Goal: Information Seeking & Learning: Learn about a topic

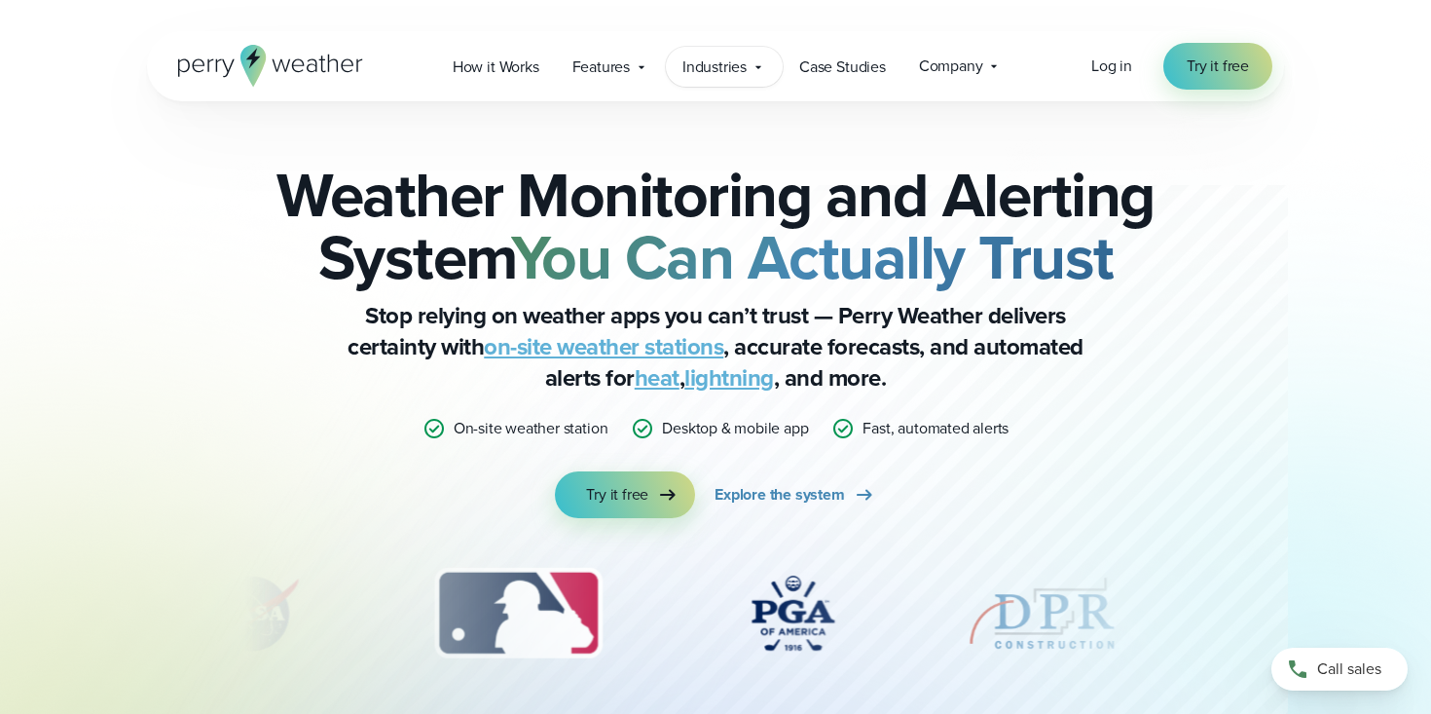
click at [720, 70] on span "Industries" at bounding box center [715, 67] width 64 height 23
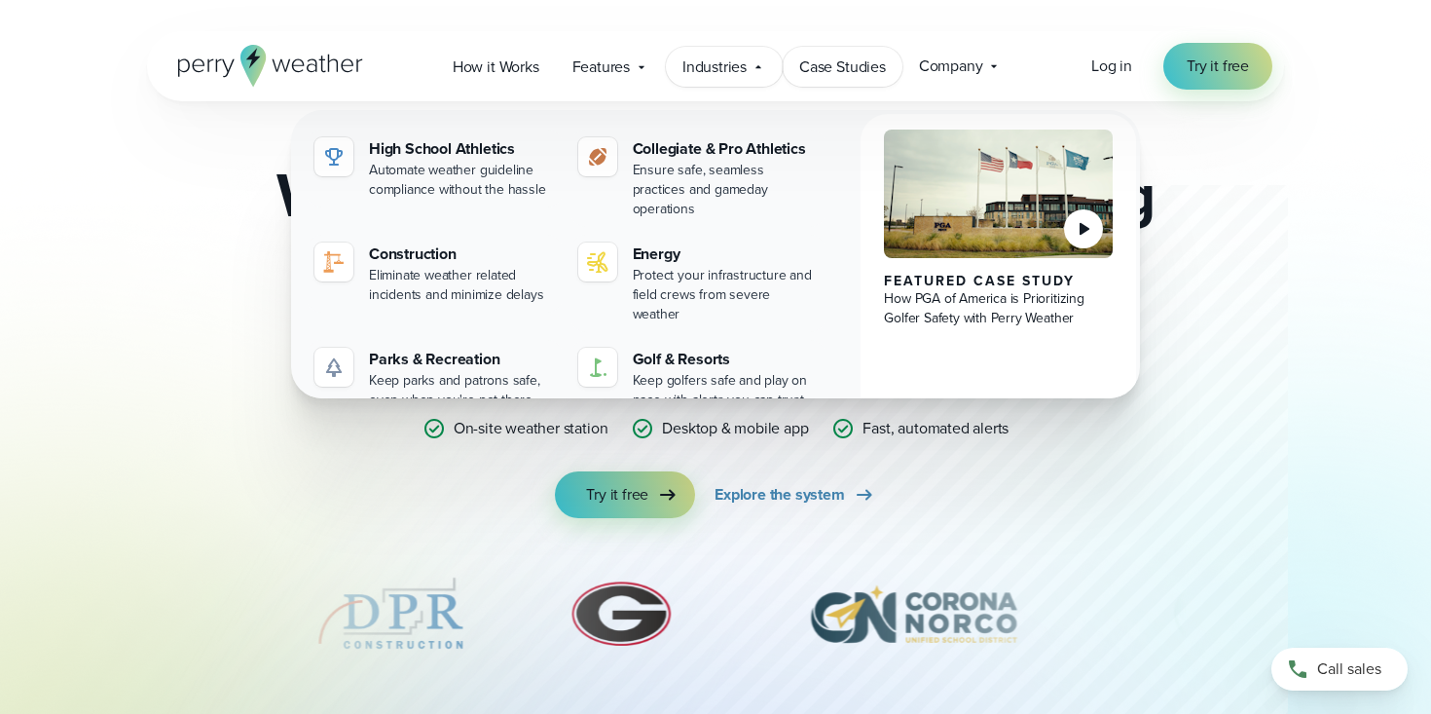
click at [860, 81] on link "Case Studies" at bounding box center [843, 67] width 120 height 40
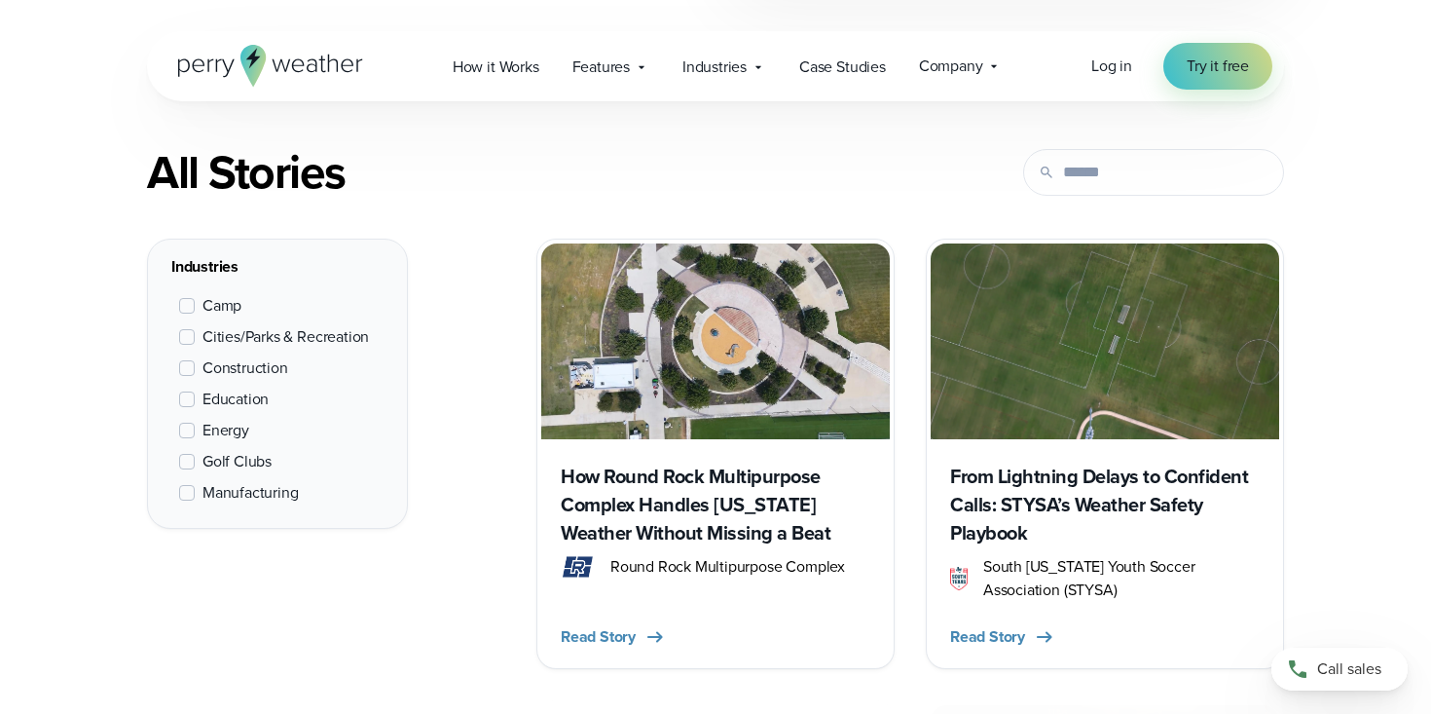
scroll to position [743, 0]
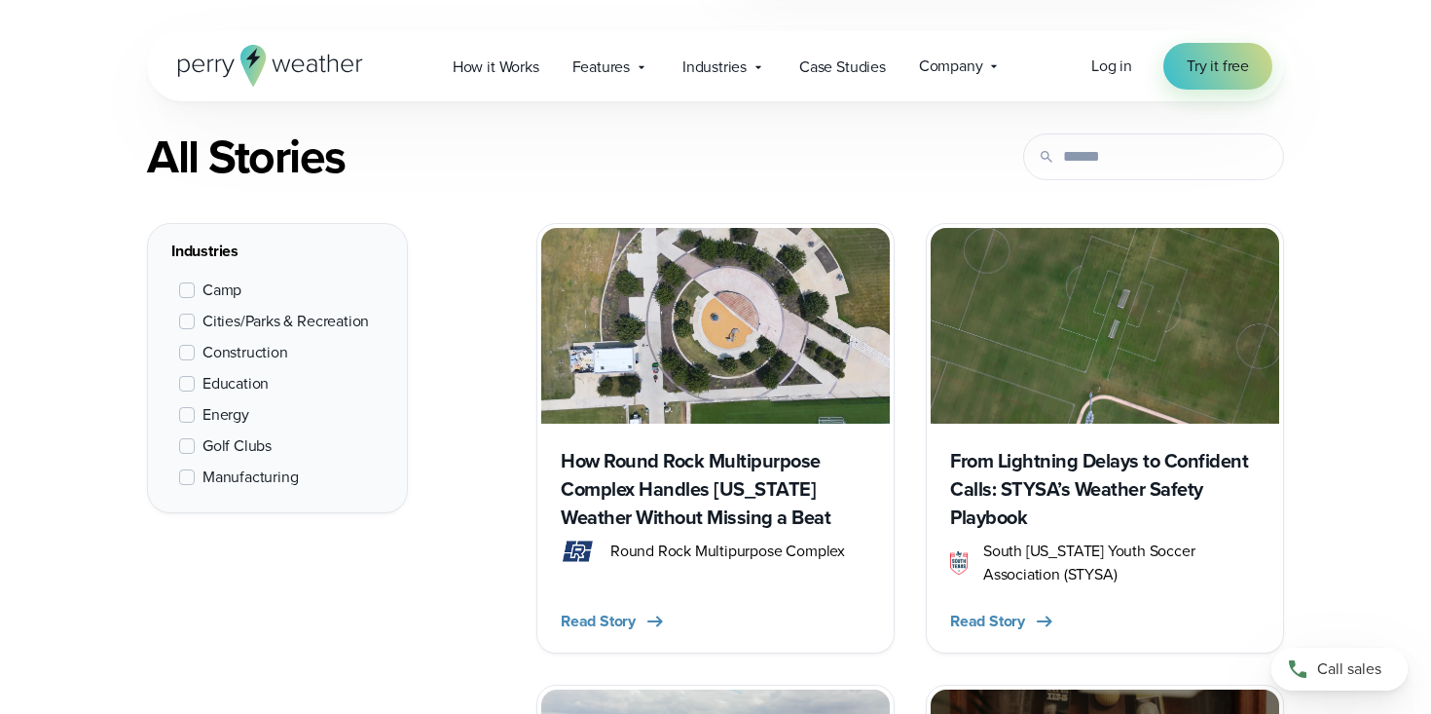
click at [190, 293] on span at bounding box center [187, 290] width 16 height 16
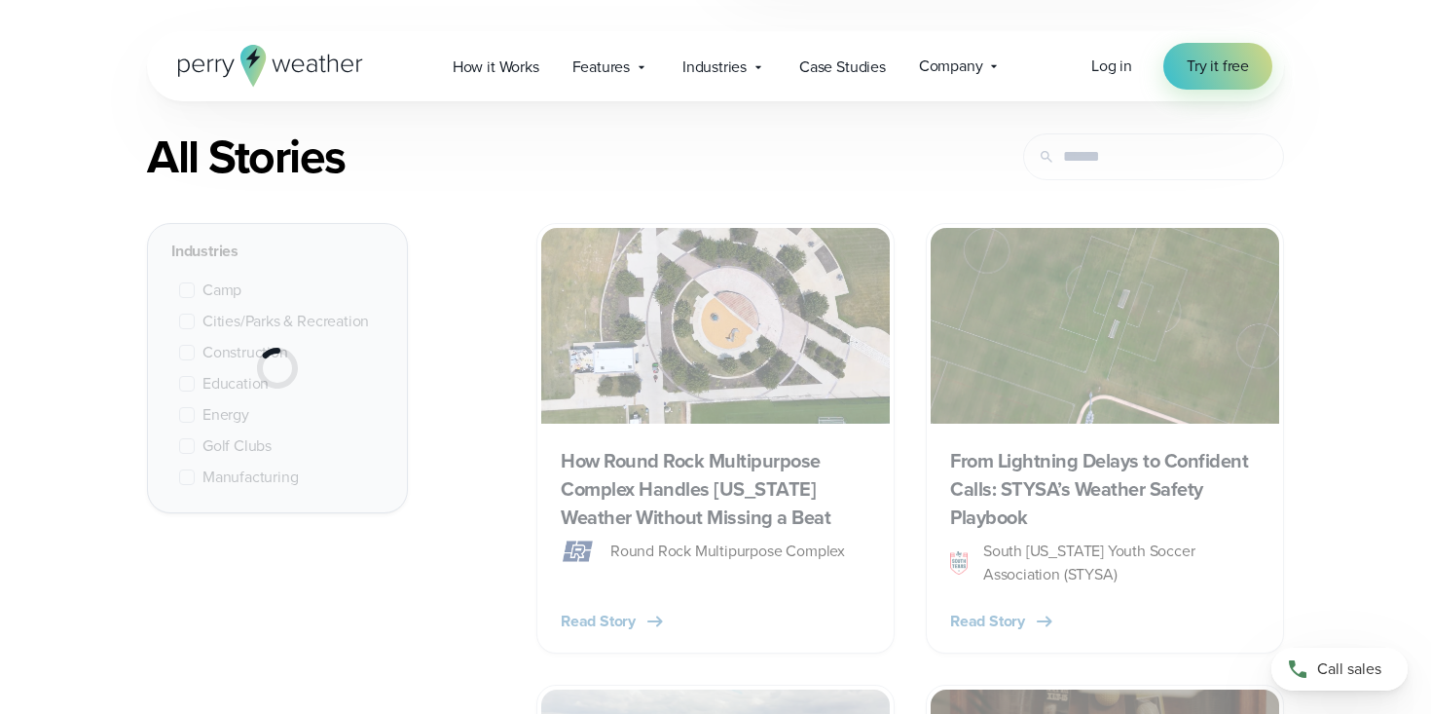
scroll to position [732, 0]
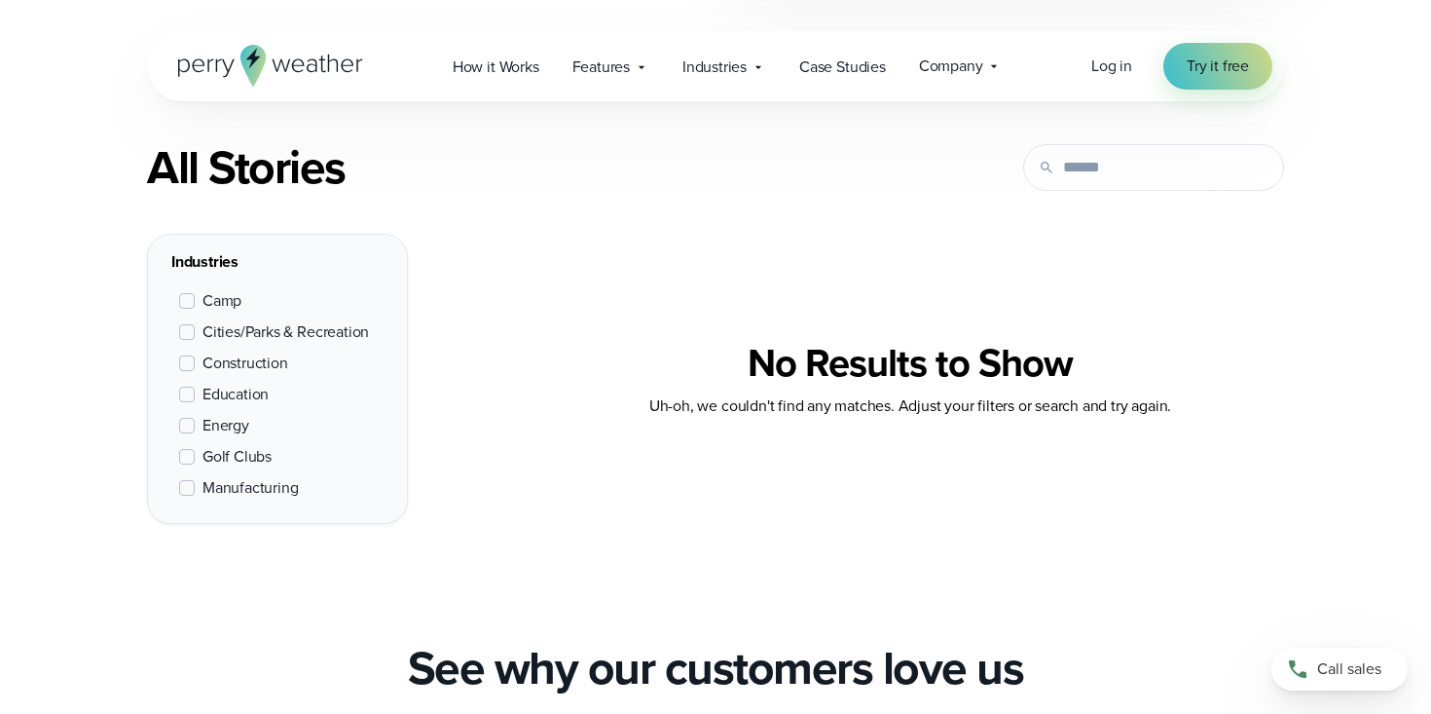
click at [187, 301] on span at bounding box center [187, 301] width 16 height 16
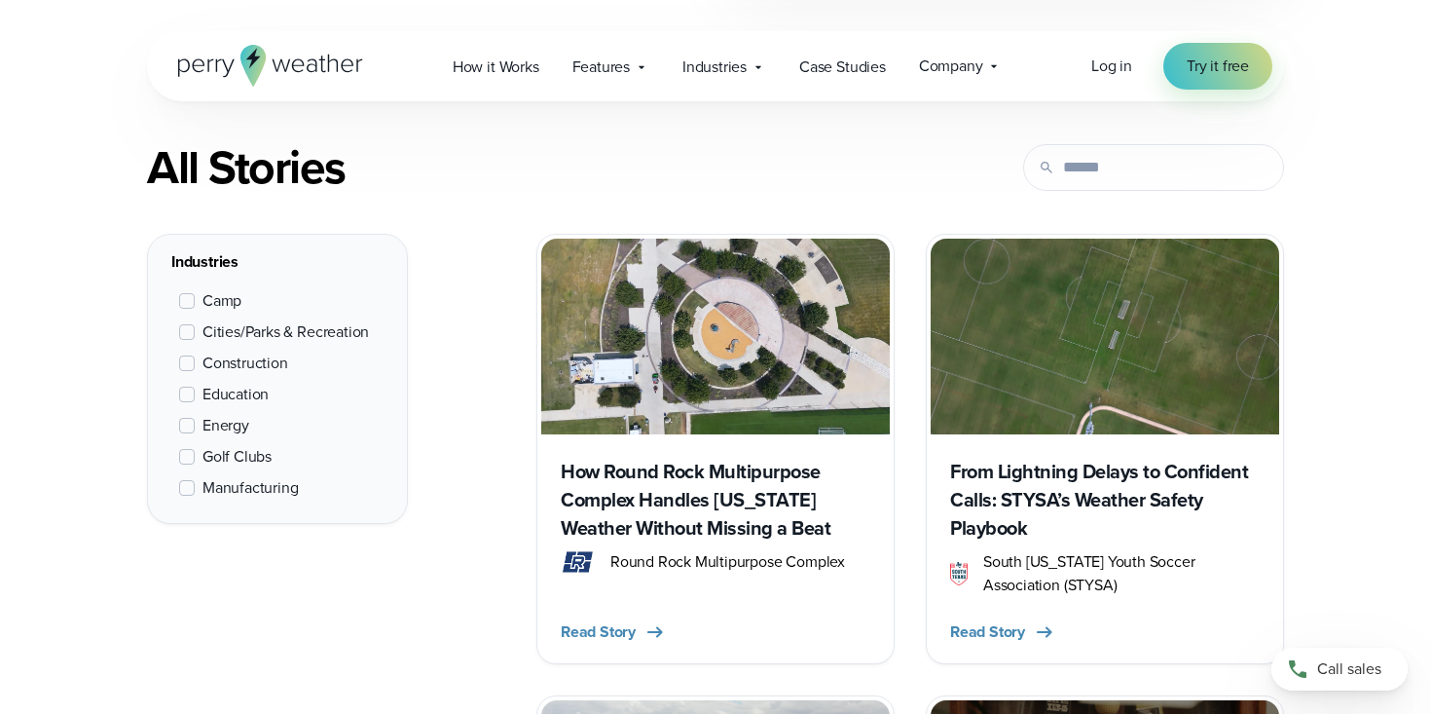
click at [187, 330] on span at bounding box center [187, 332] width 16 height 16
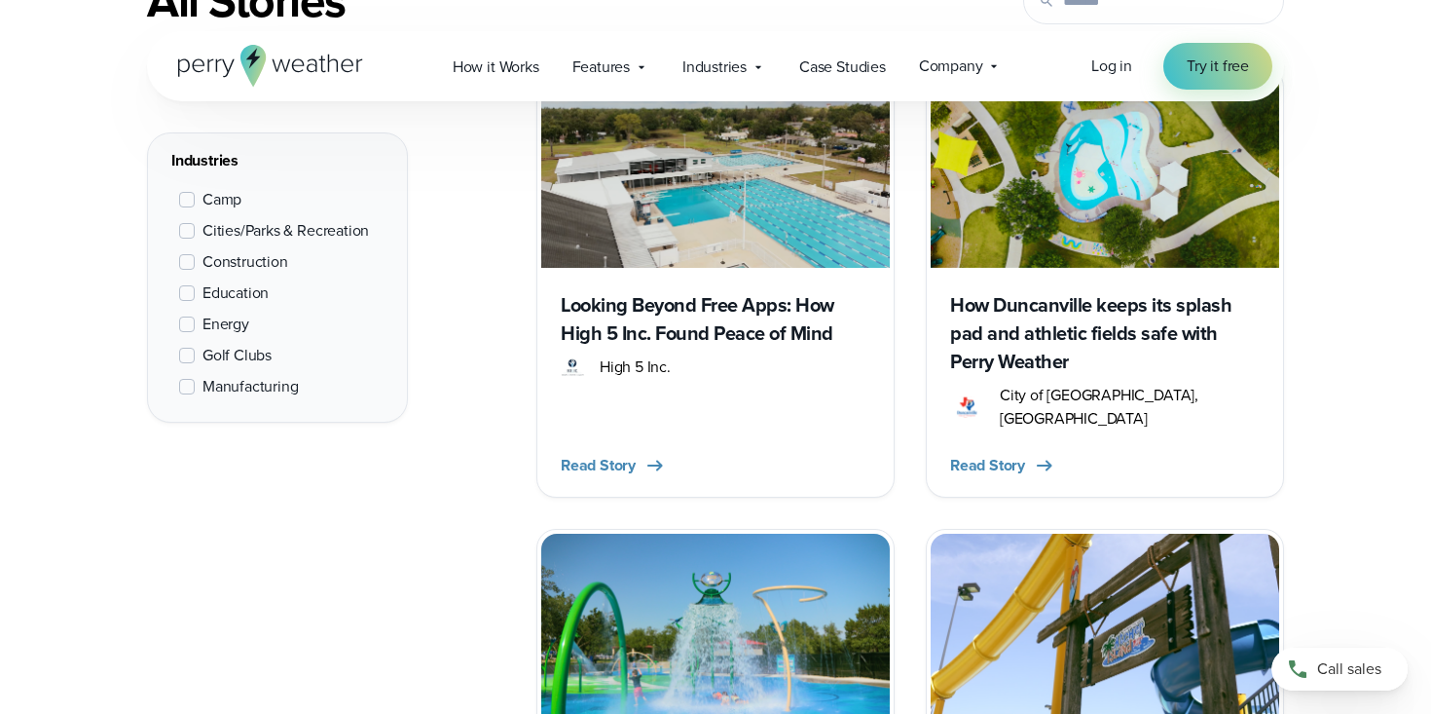
scroll to position [1032, 0]
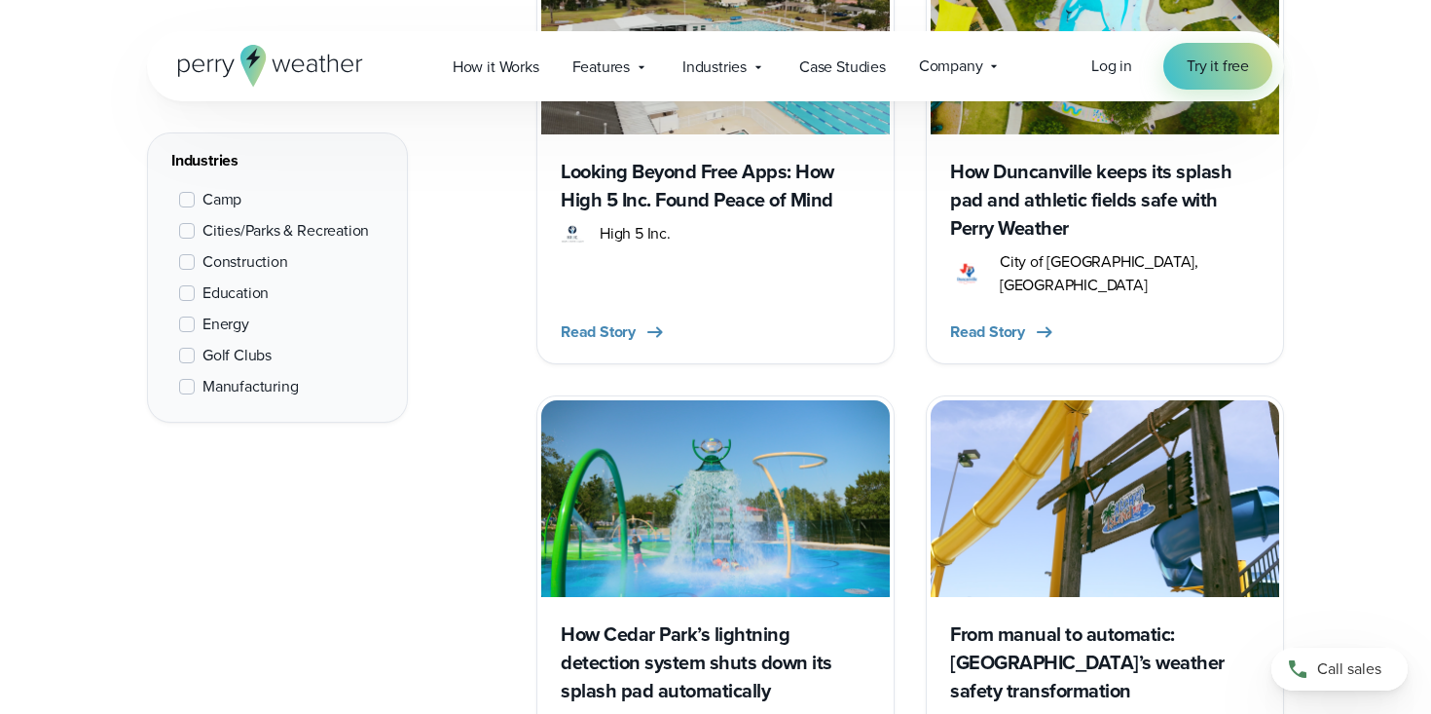
click at [188, 226] on span at bounding box center [187, 231] width 16 height 16
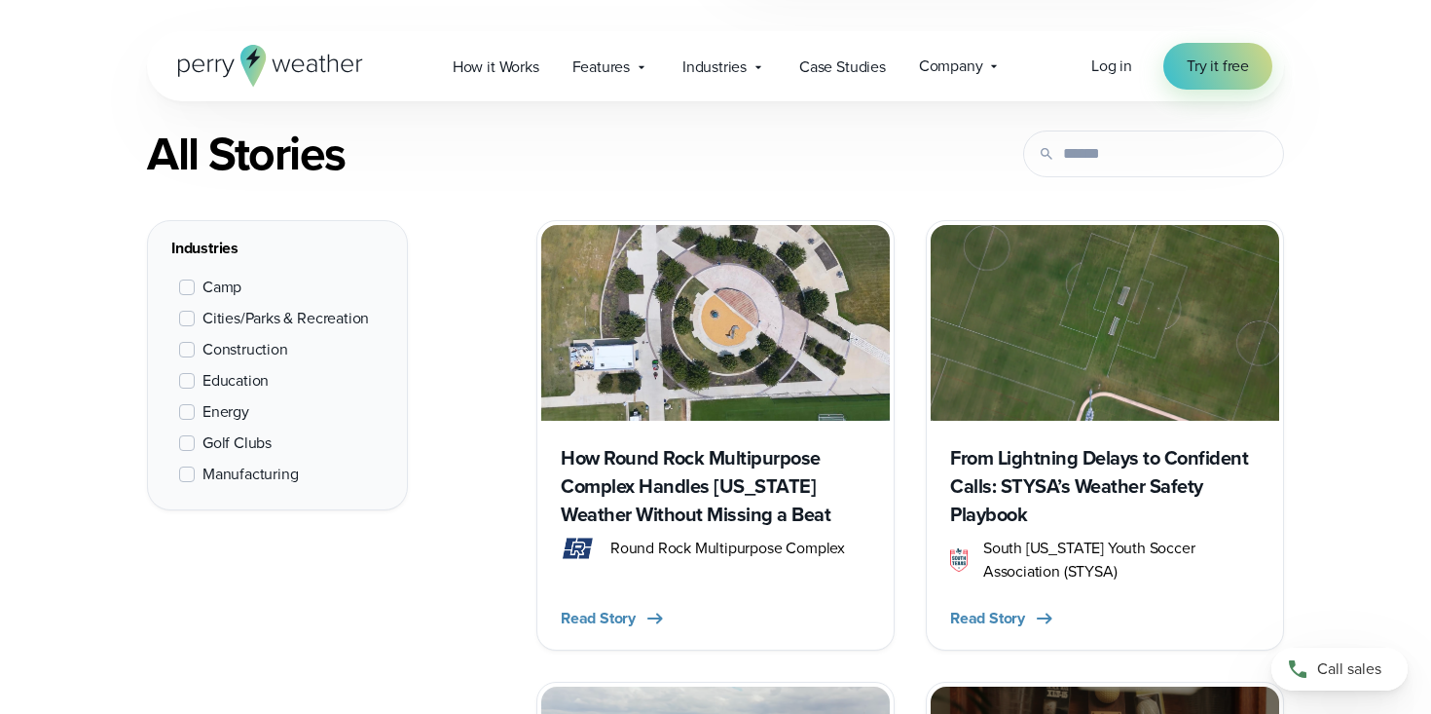
scroll to position [732, 0]
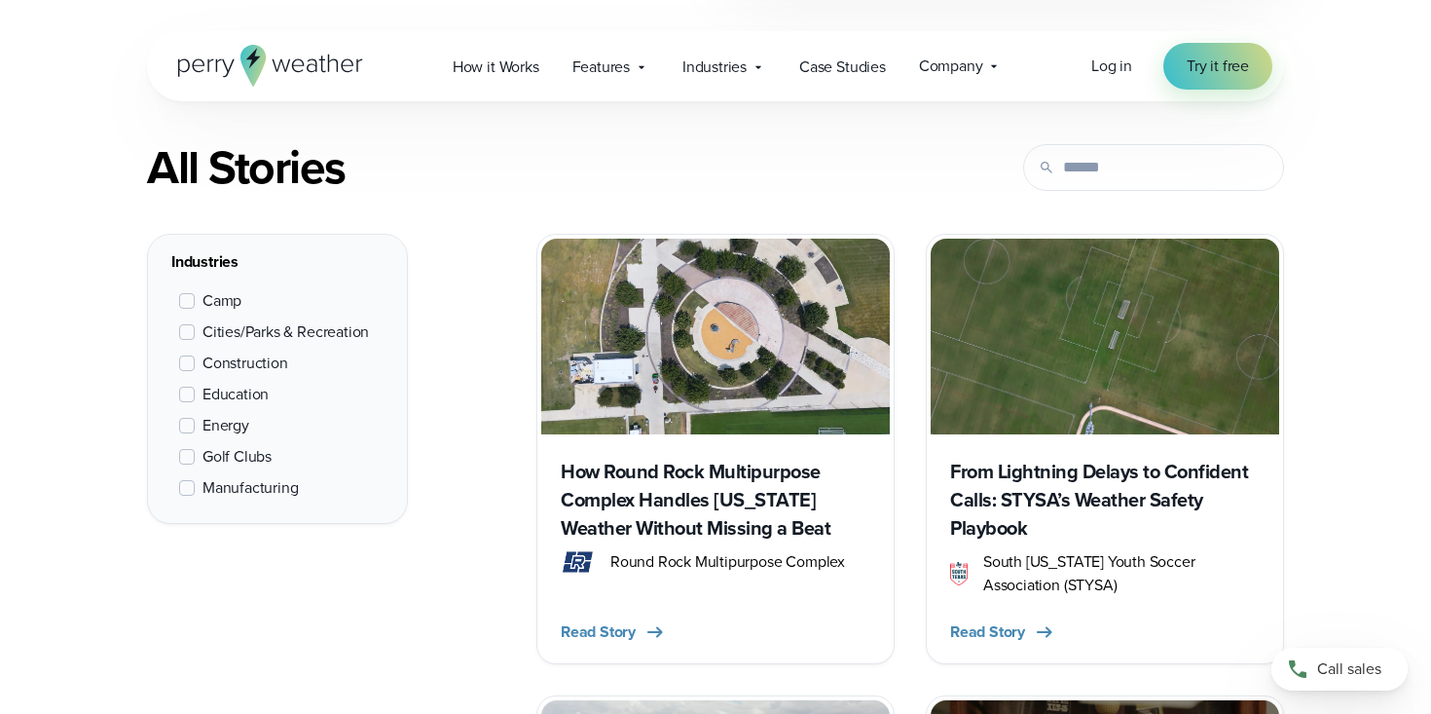
click at [188, 365] on span at bounding box center [187, 363] width 16 height 16
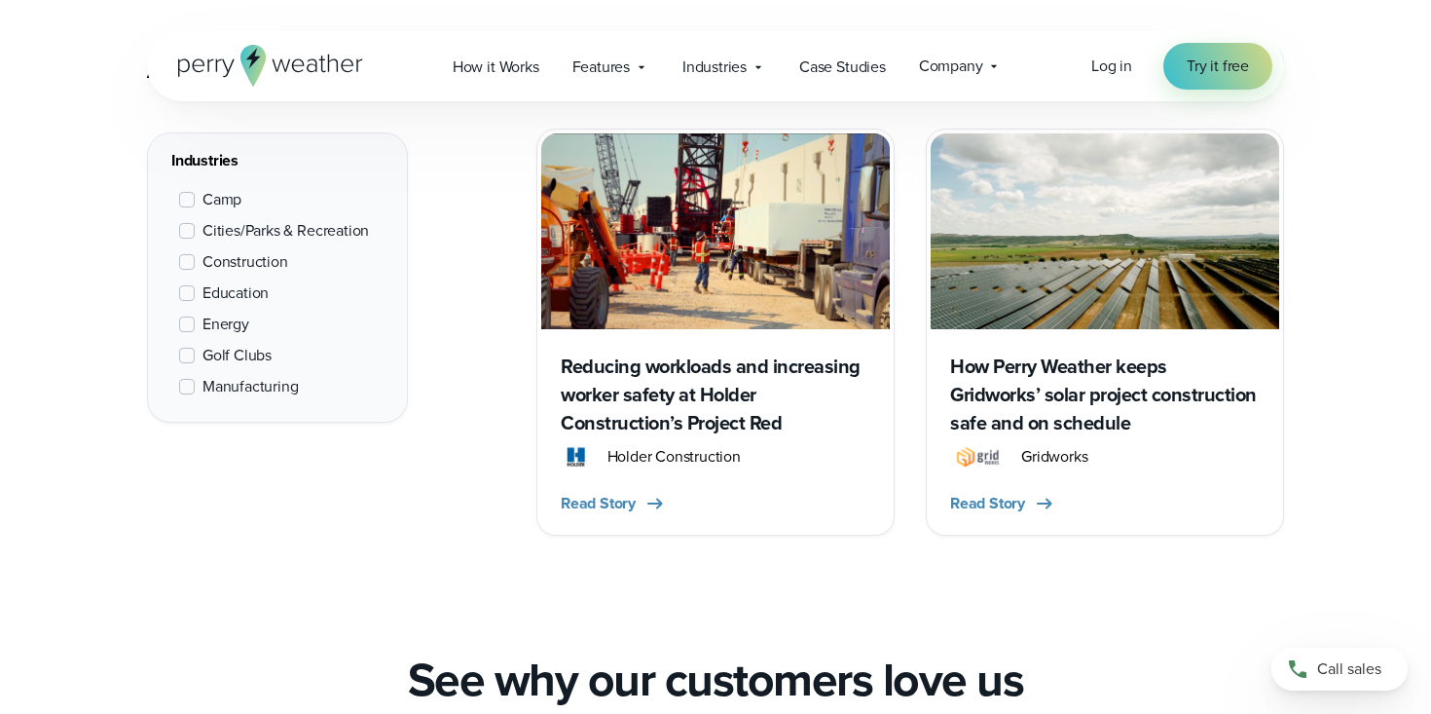
scroll to position [842, 0]
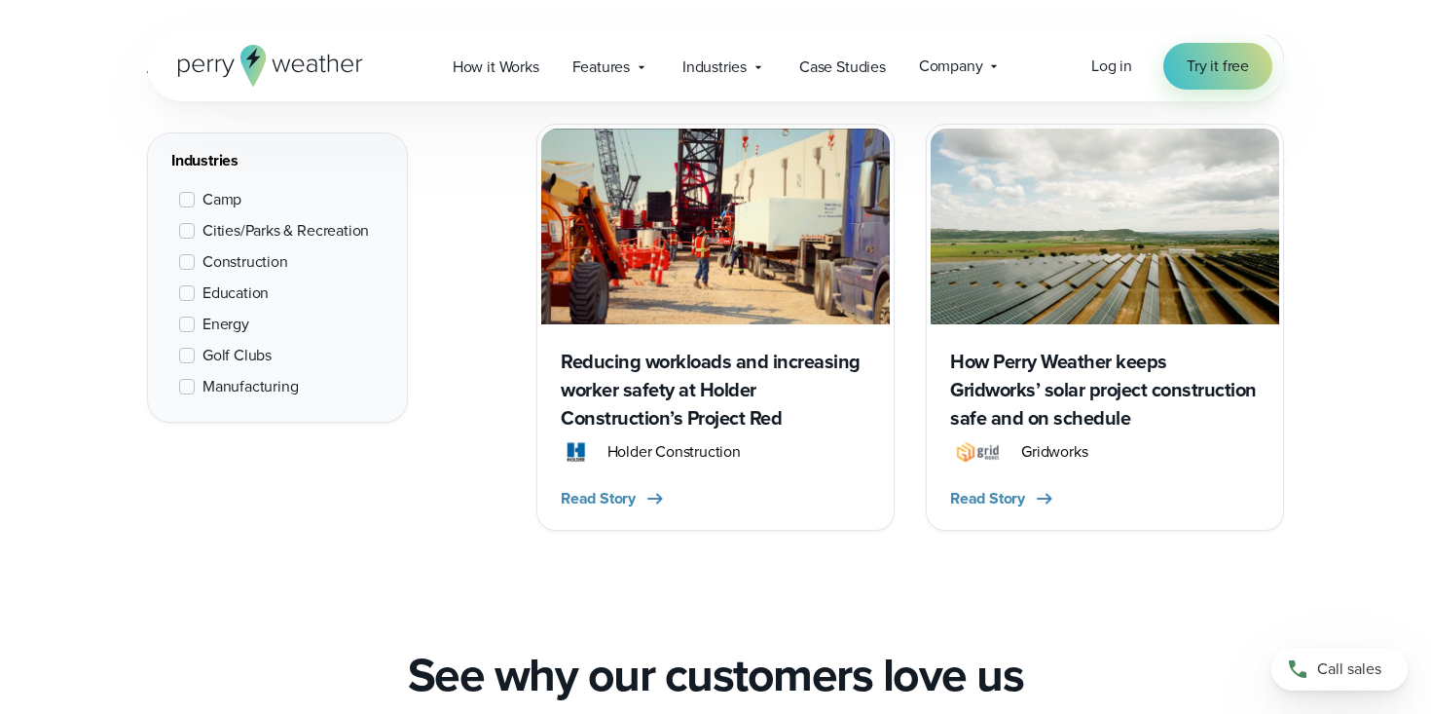
click at [188, 260] on span at bounding box center [187, 262] width 16 height 16
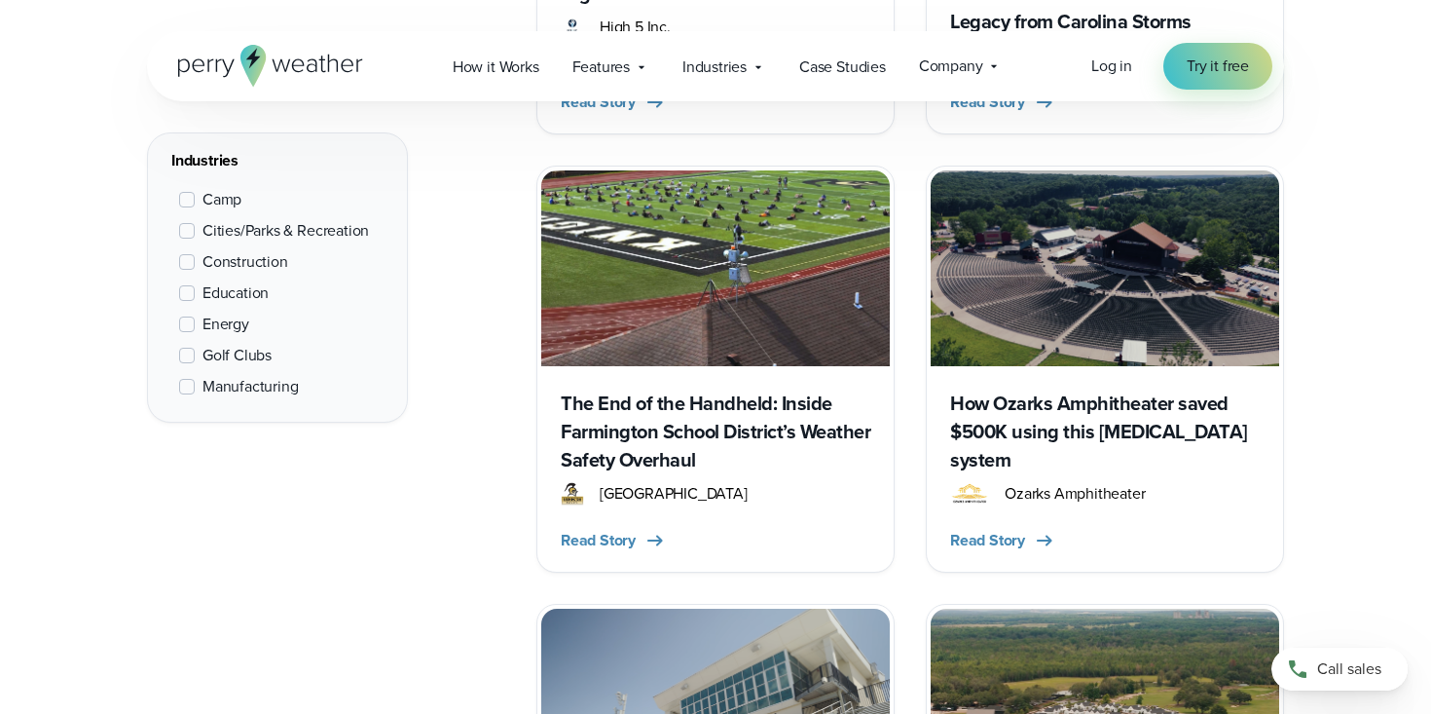
scroll to position [1743, 0]
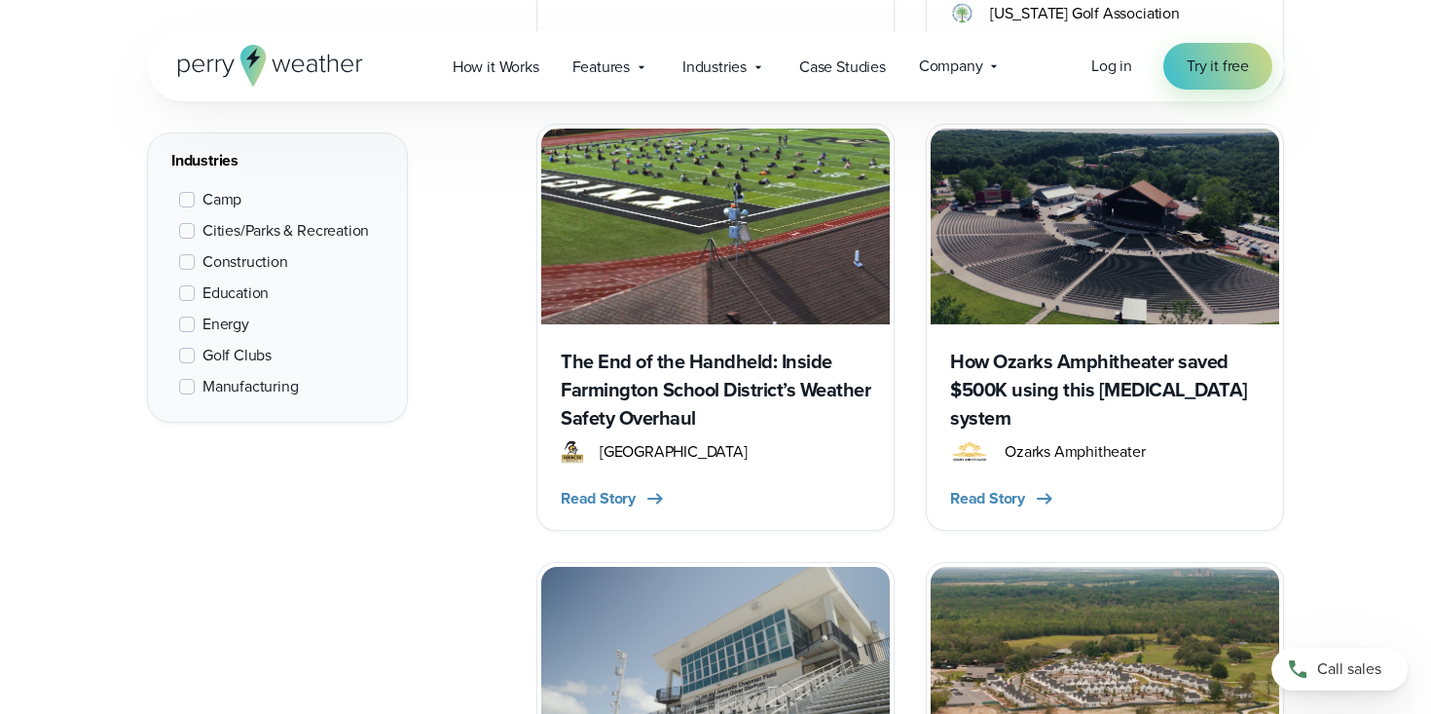
click at [1090, 375] on h3 "How Ozarks Amphitheater saved $500K using this [MEDICAL_DATA] system" at bounding box center [1105, 390] width 310 height 85
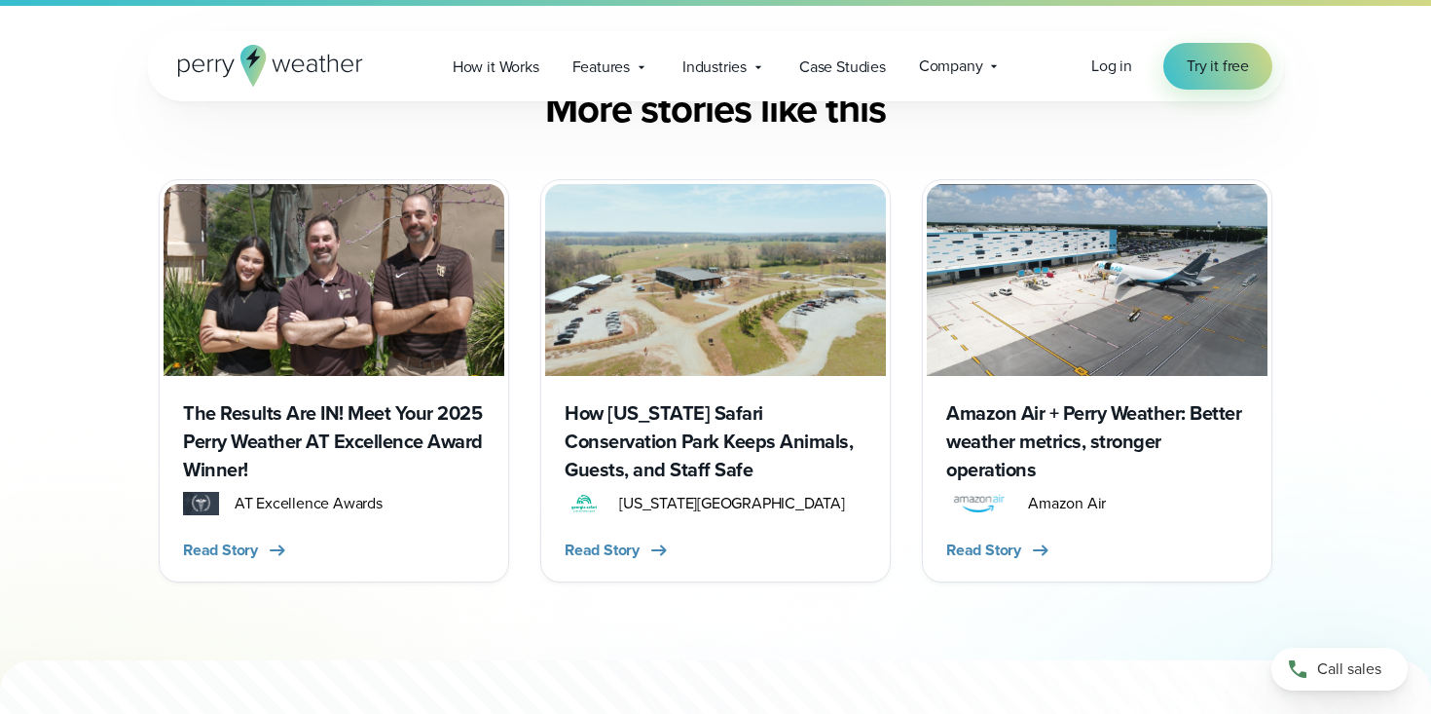
scroll to position [6349, 0]
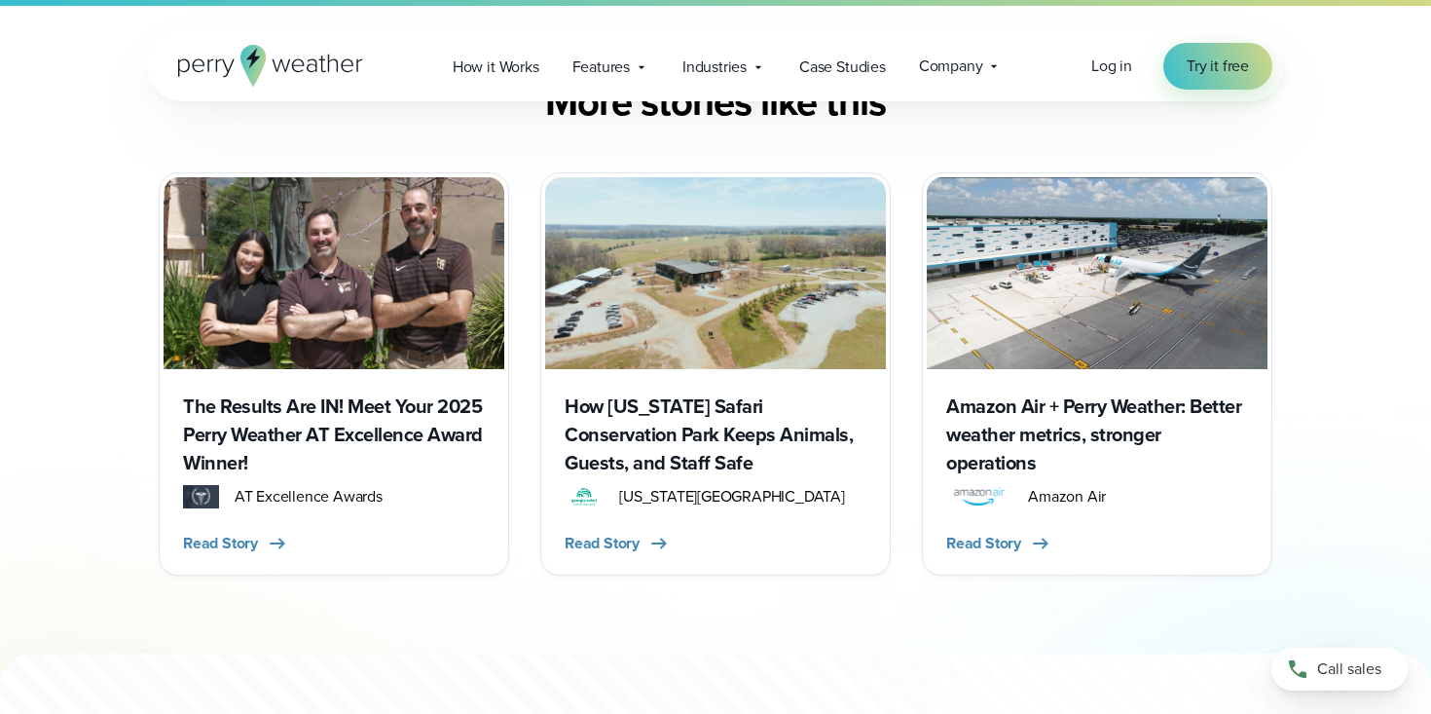
click at [995, 392] on h3 "Amazon Air + Perry Weather: Better weather metrics, stronger operations" at bounding box center [1097, 434] width 302 height 85
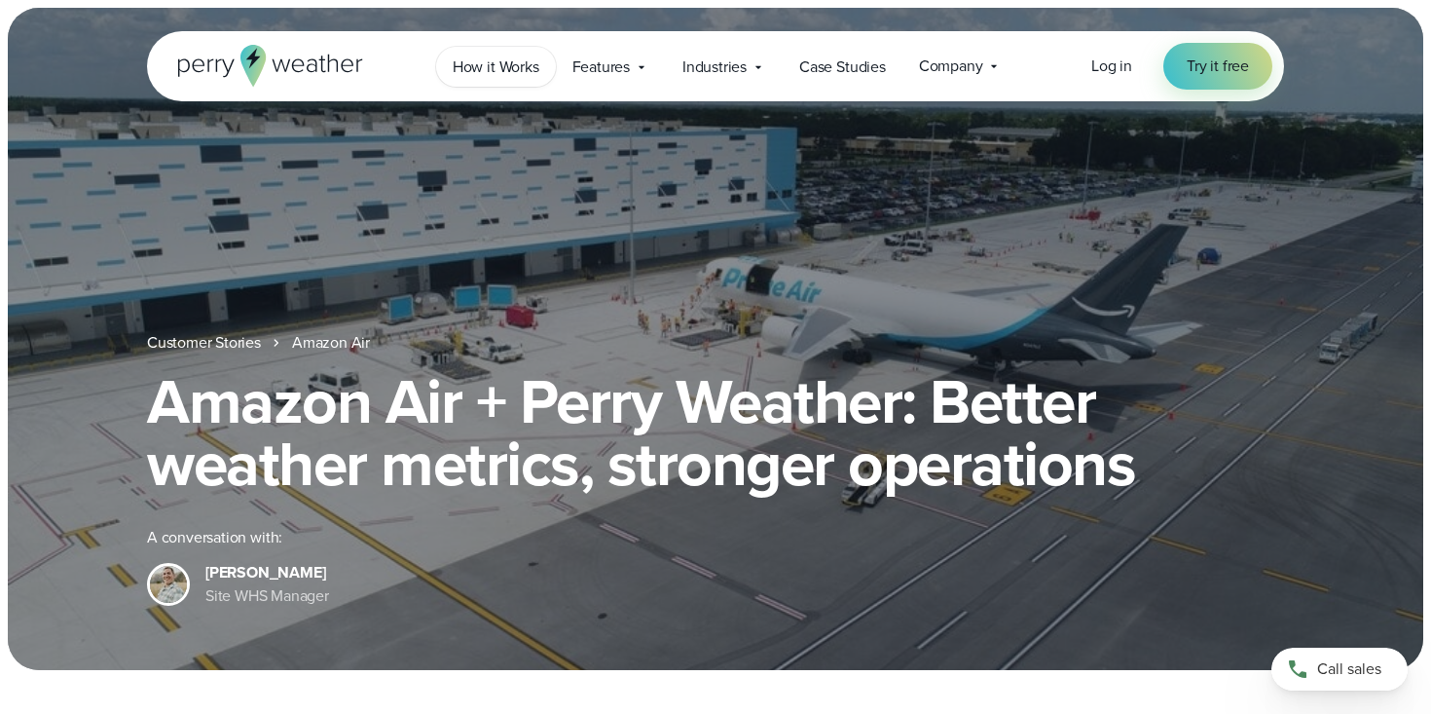
click at [468, 59] on span "How it Works" at bounding box center [496, 67] width 87 height 23
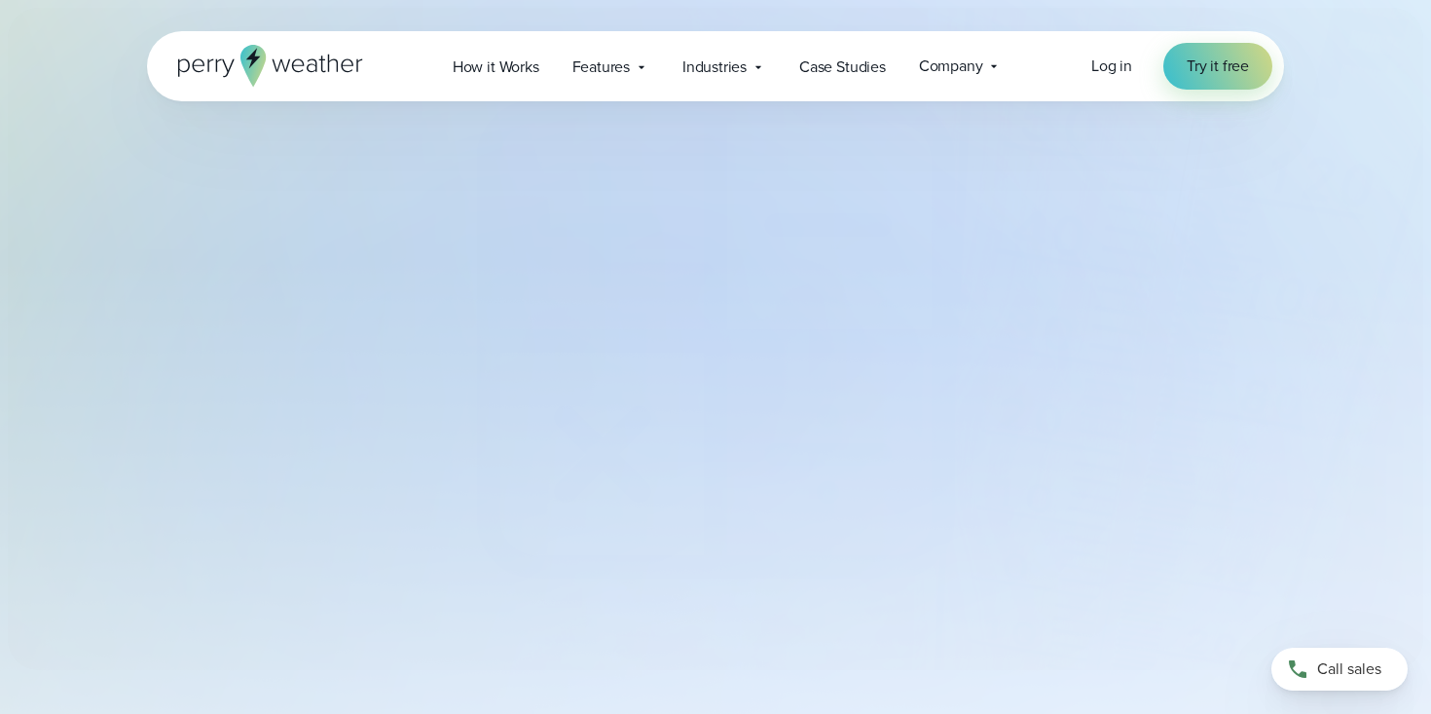
select select "***"
type input "*******"
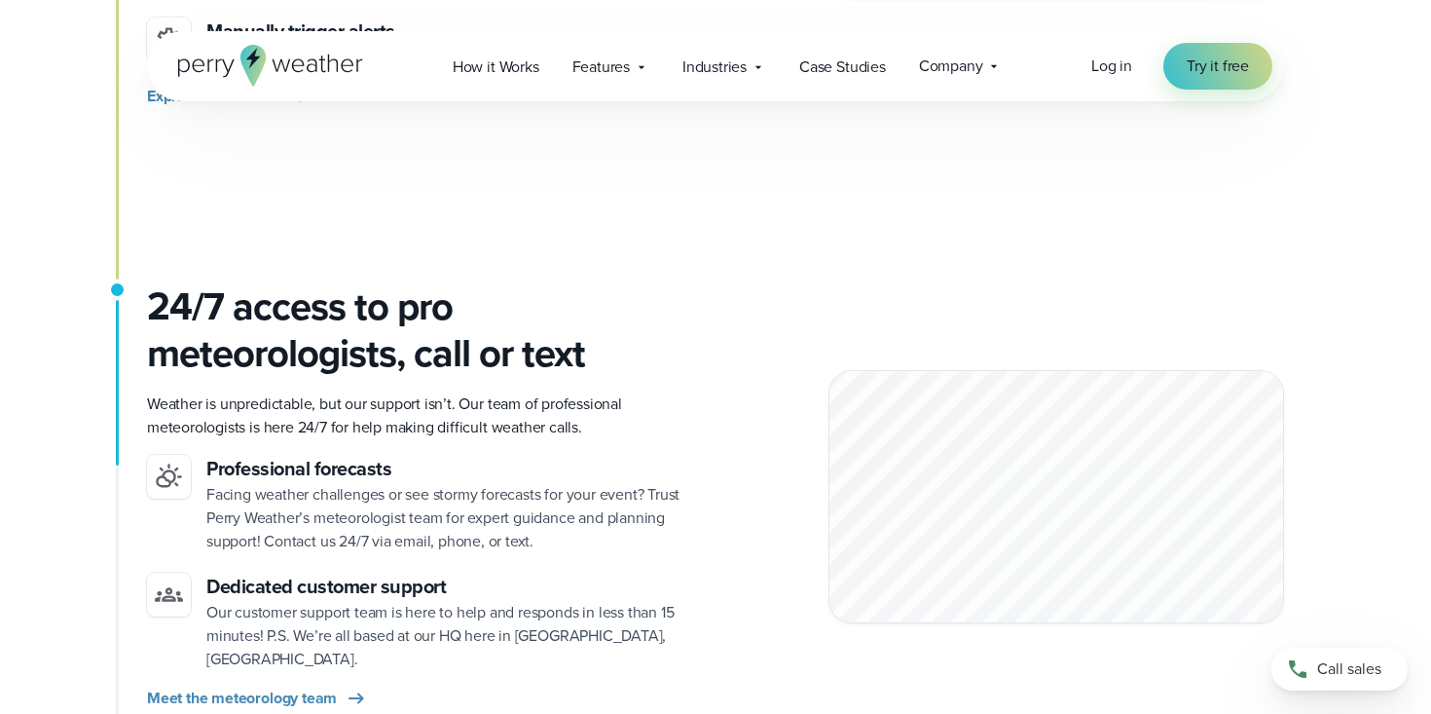
scroll to position [2528, 0]
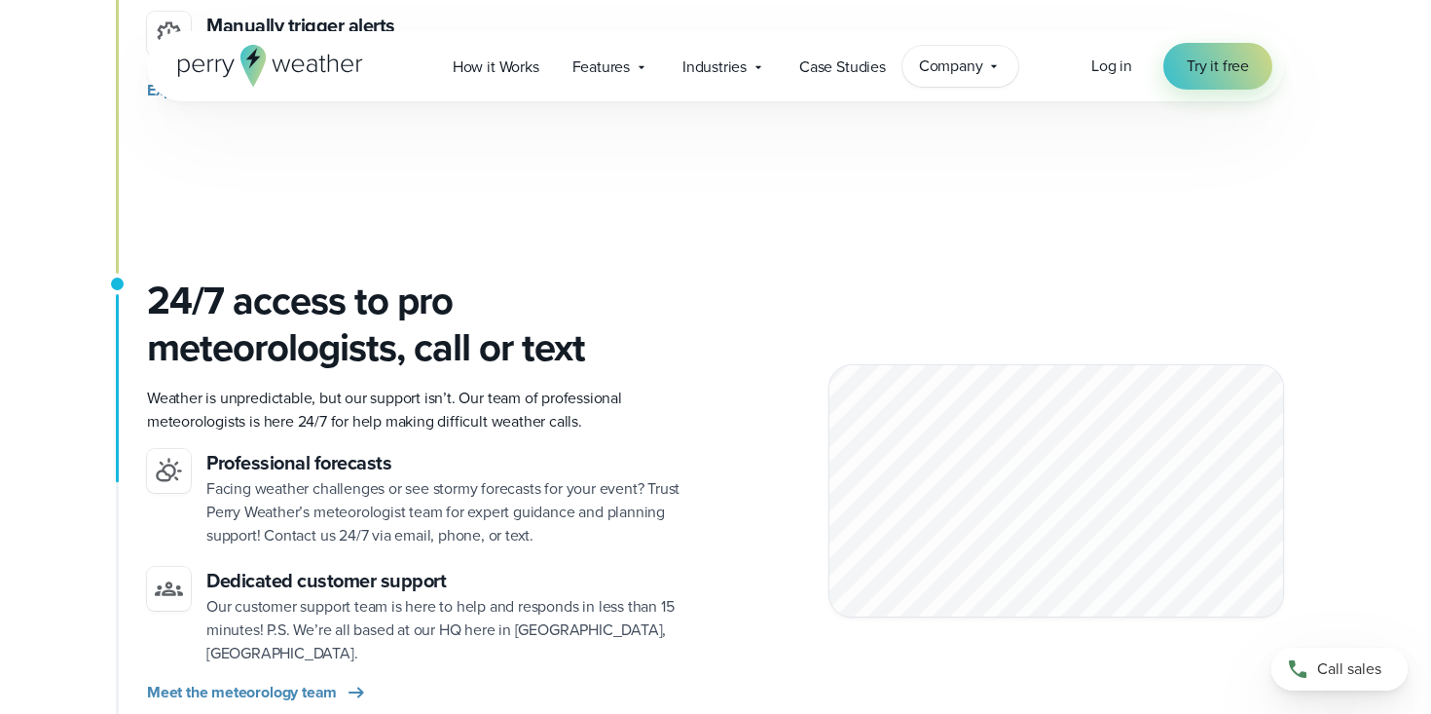
click at [997, 66] on icon at bounding box center [994, 66] width 16 height 16
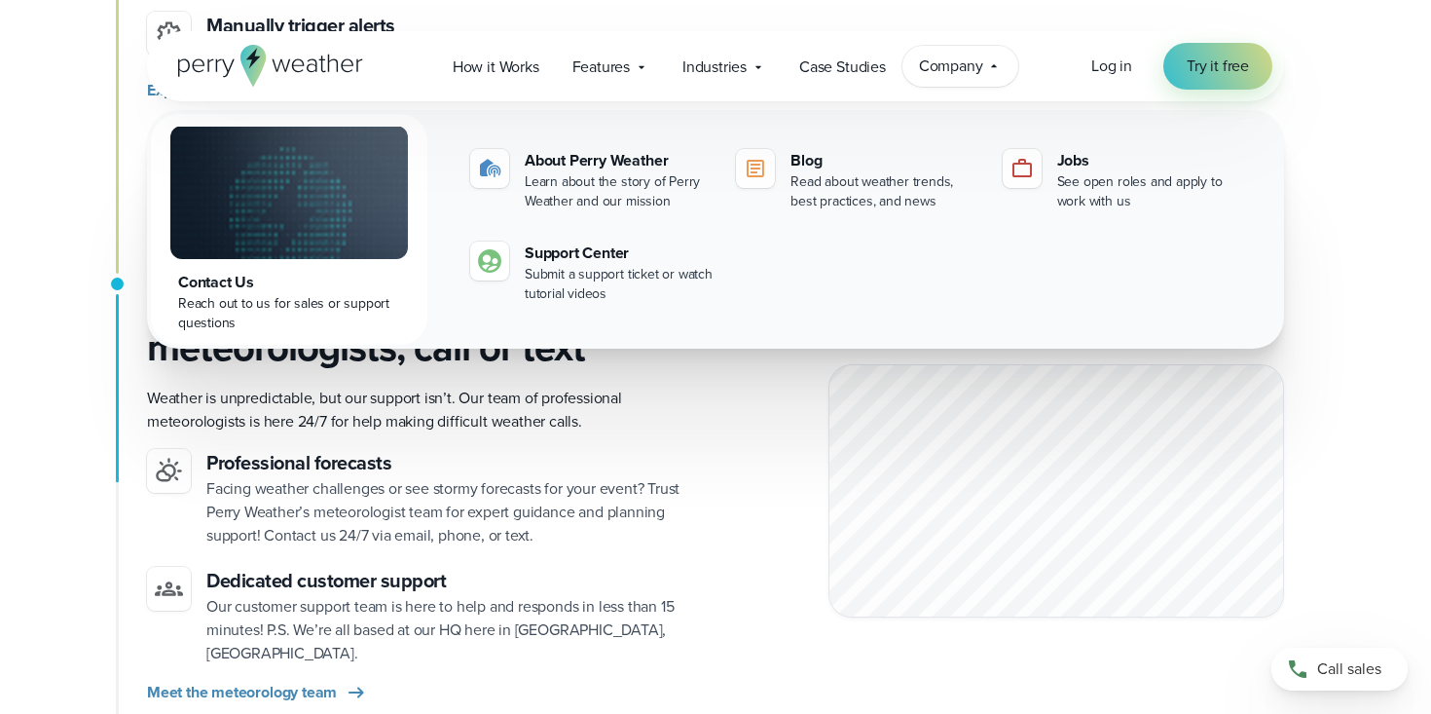
click at [996, 66] on icon at bounding box center [995, 65] width 6 height 3
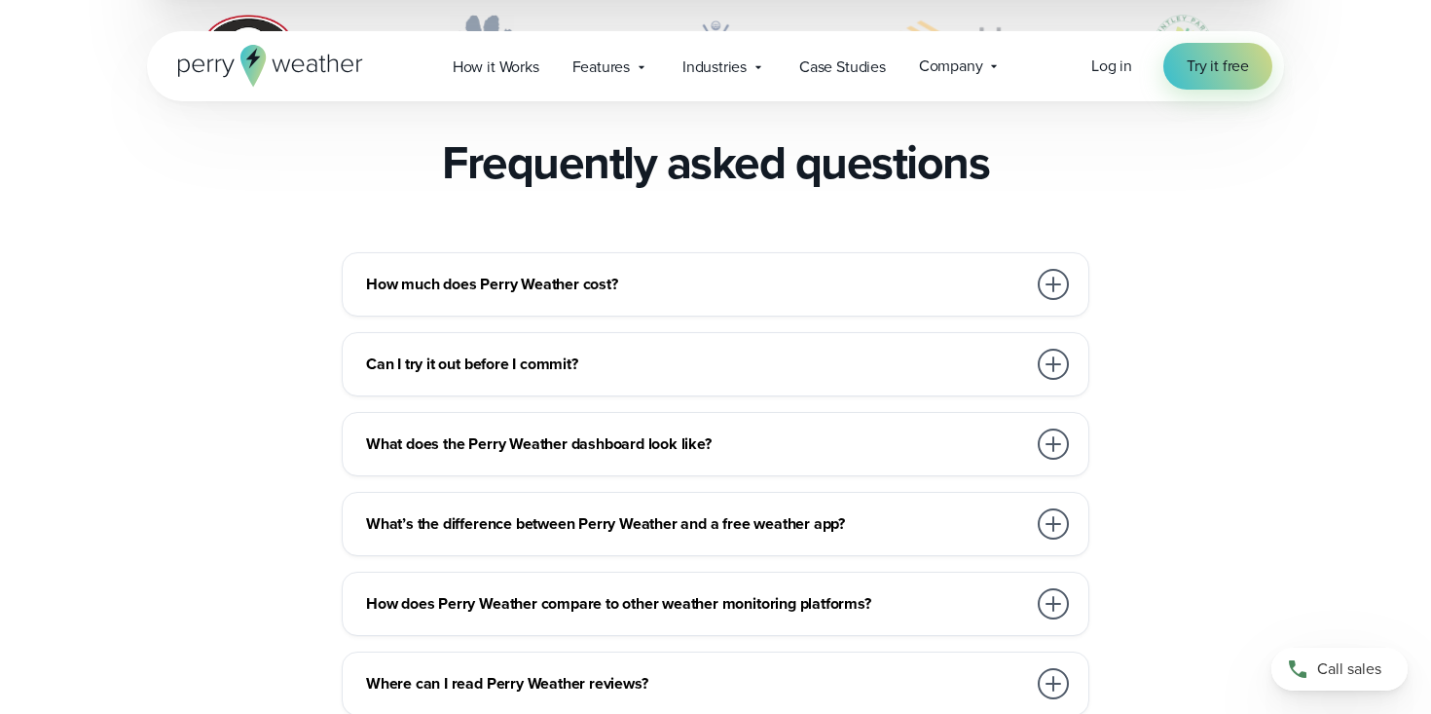
scroll to position [4243, 0]
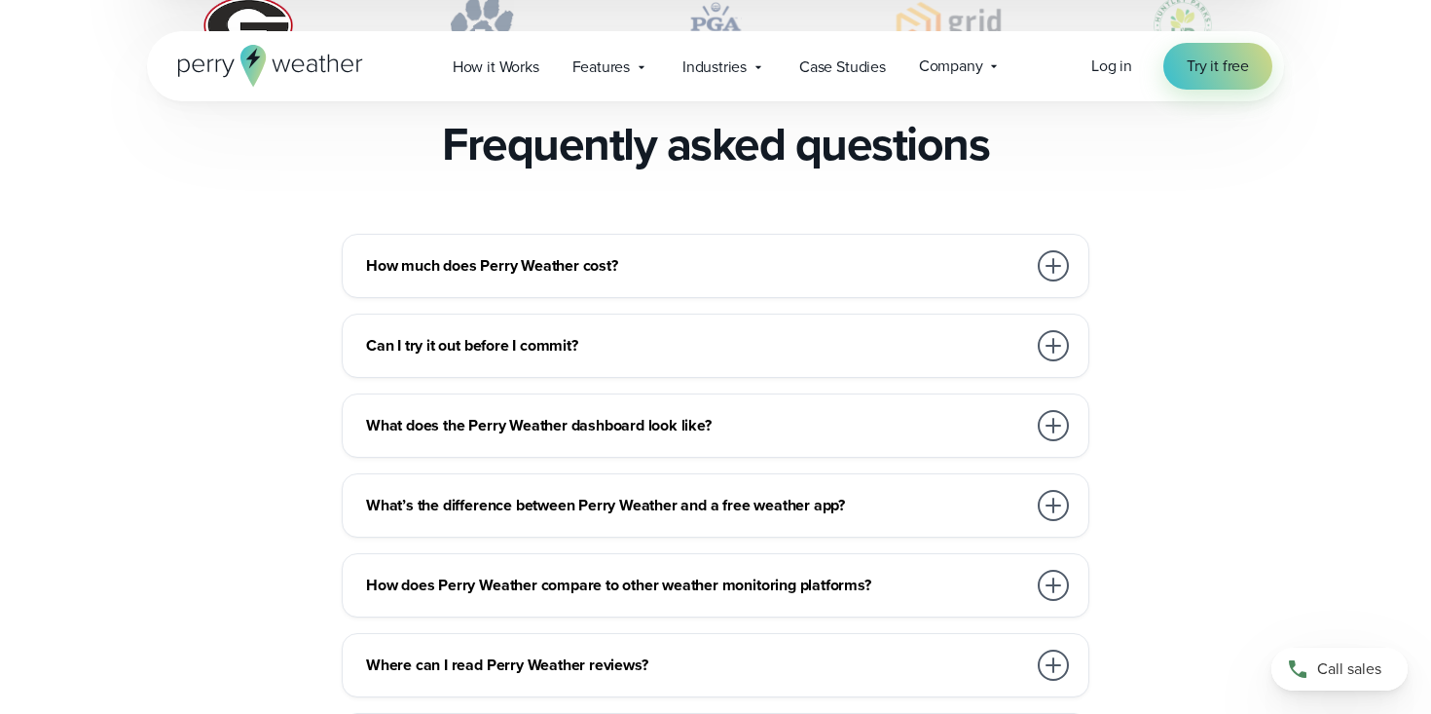
click at [1060, 250] on div at bounding box center [1053, 265] width 31 height 31
